Goal: Check status: Check status

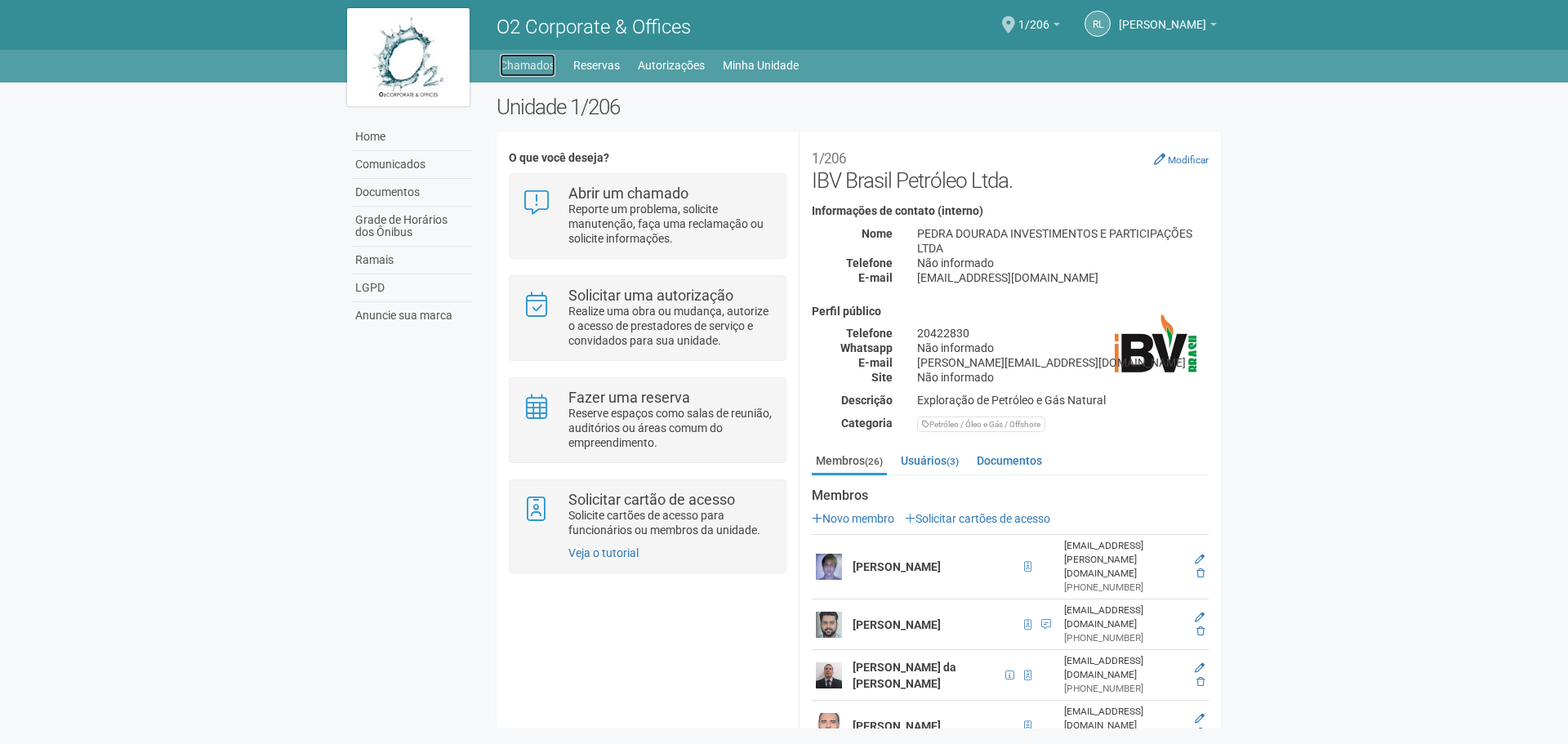
click at [546, 76] on link "Chamados" at bounding box center [527, 65] width 55 height 23
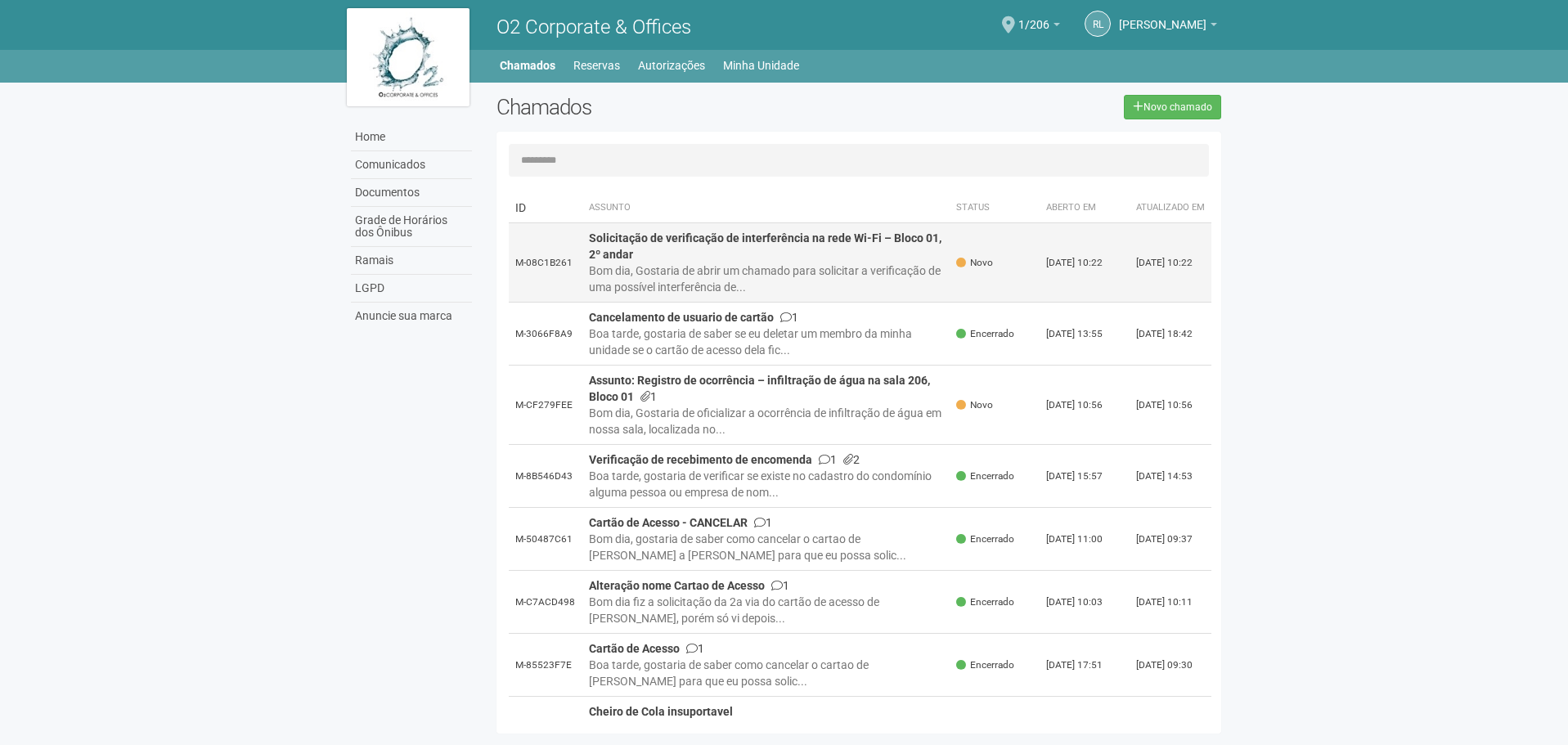
click at [710, 275] on div "Bom dia, Gostaria de abrir um chamado para solicitar a verificação de uma possí…" at bounding box center [766, 278] width 355 height 33
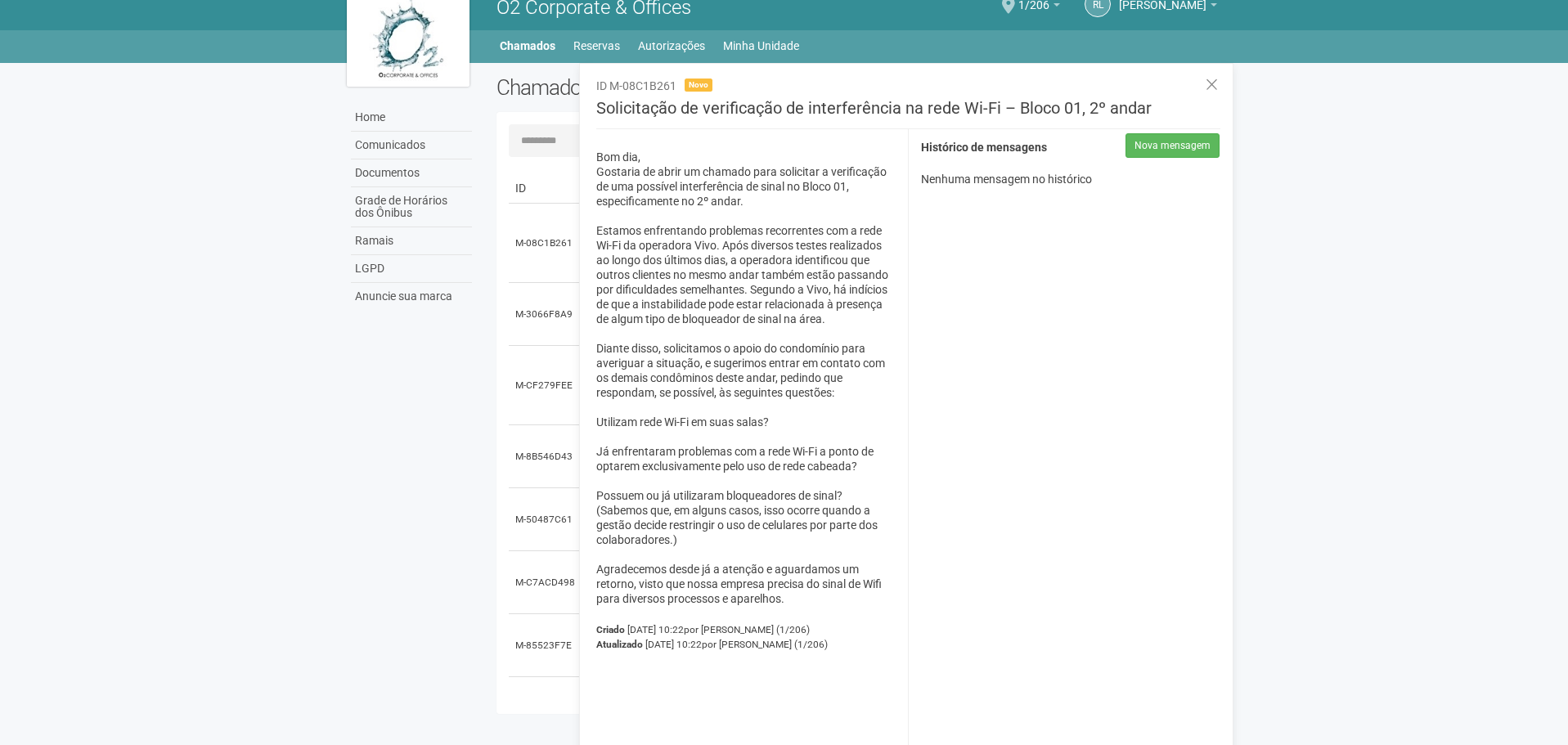
scroll to position [25, 0]
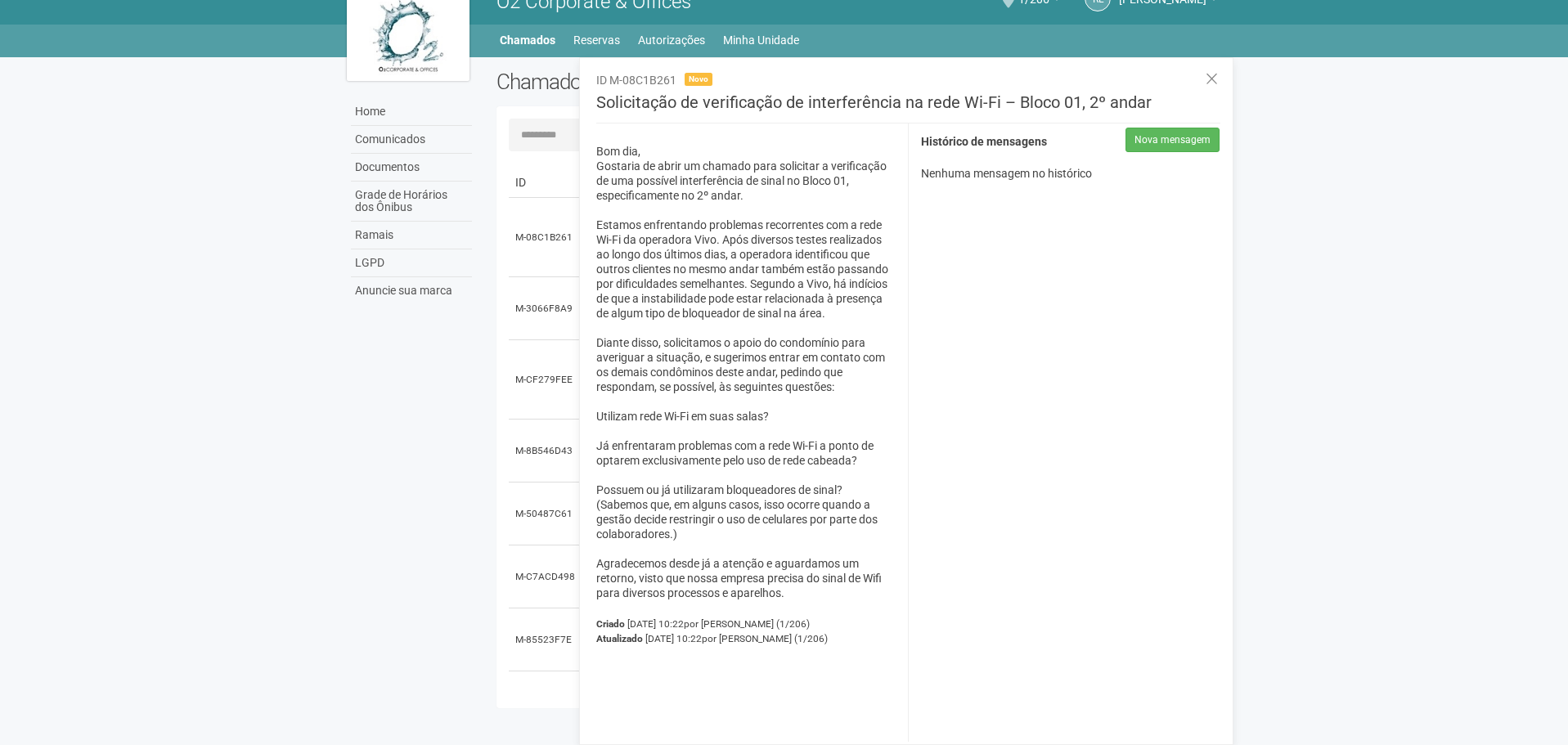
click at [836, 637] on div "Atualizado 04/08/2025 10:22 por Renata Lima (1/206)" at bounding box center [746, 639] width 299 height 15
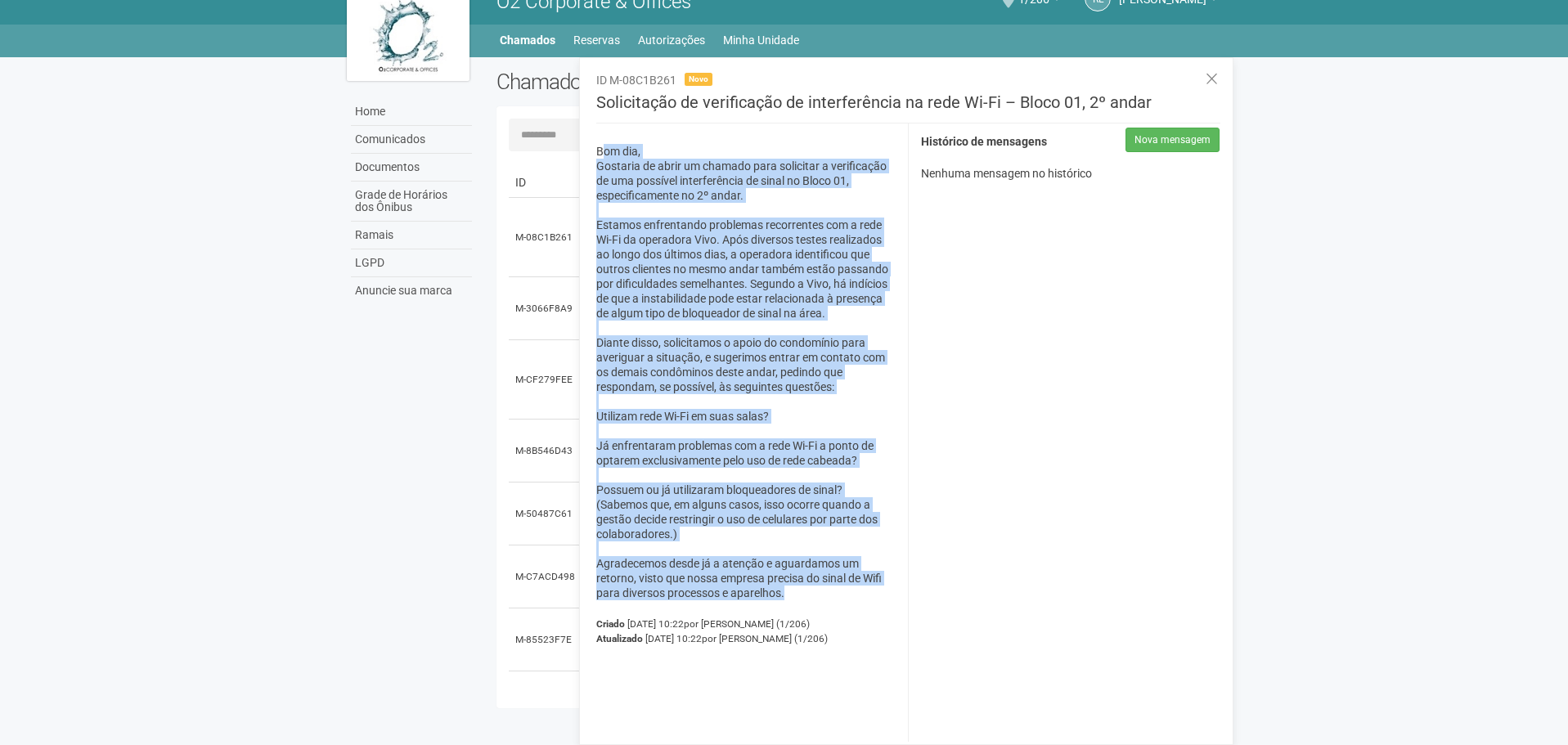
drag, startPoint x: 794, startPoint y: 592, endPoint x: 591, endPoint y: 151, distance: 485.5
click at [591, 151] on div "Bom dia, Gostaria de abrir um chamado para solicitar a verificação de uma possí…" at bounding box center [746, 432] width 325 height 618
copy p "Bom dia, Gostaria de abrir um chamado para solicitar a verificação de uma possí…"
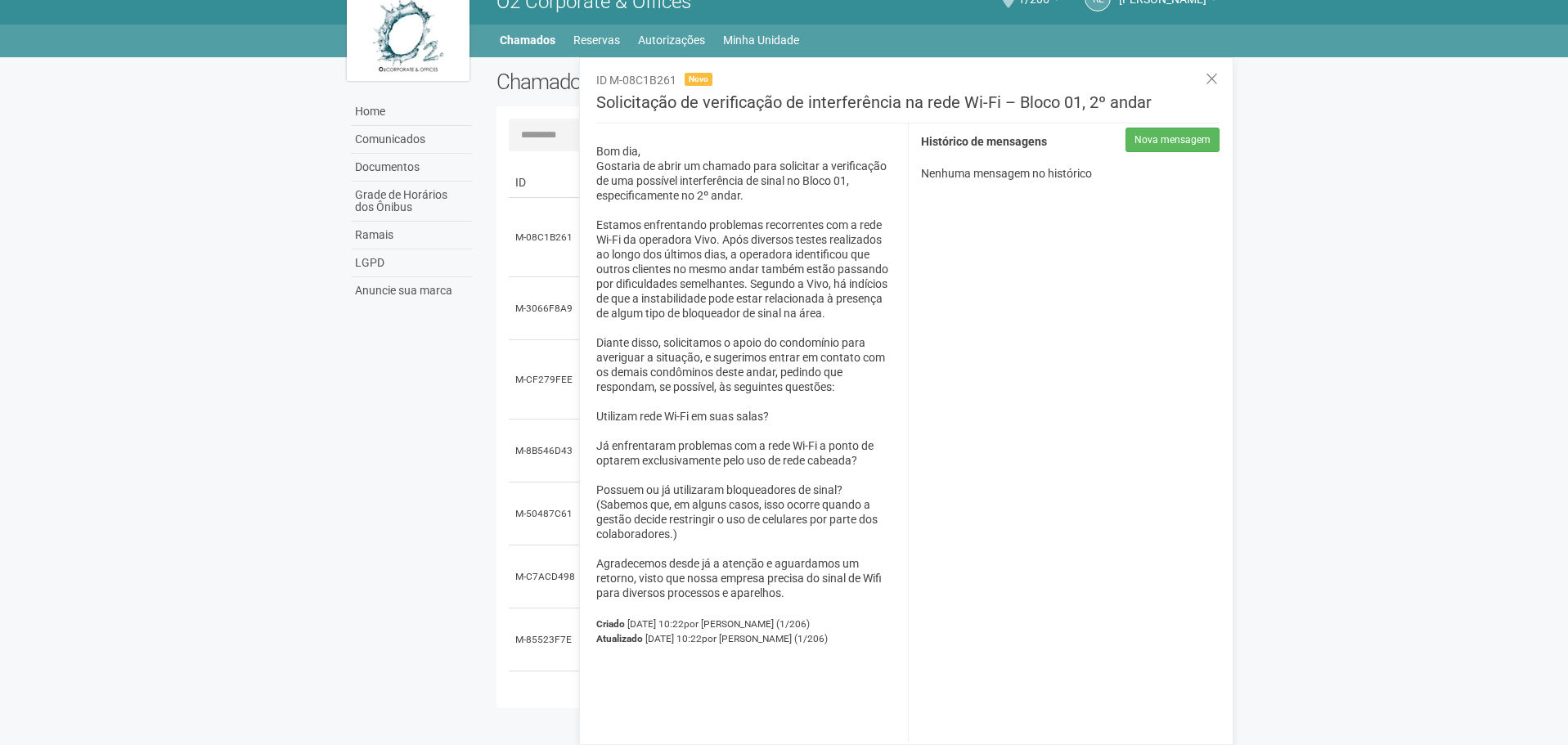
click at [1046, 468] on div "**********" at bounding box center [1069, 432] width 325 height 618
